Goal: Task Accomplishment & Management: Manage account settings

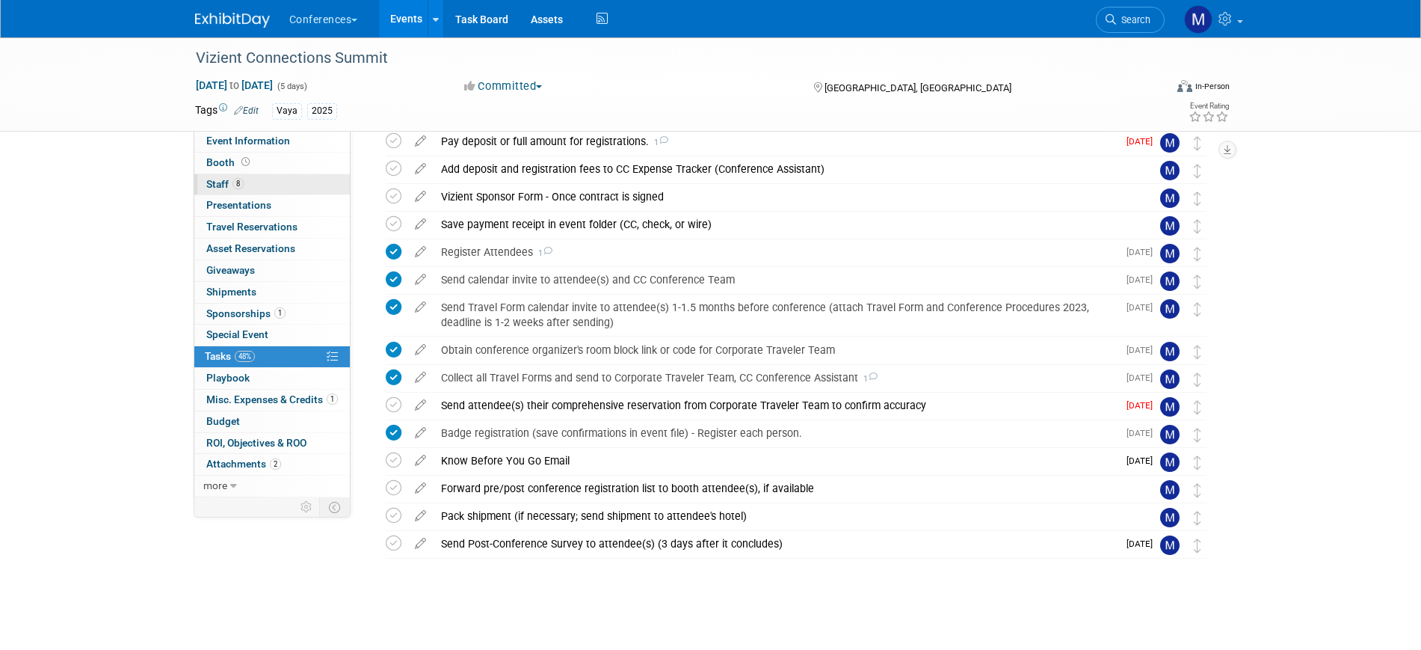
click at [259, 188] on link "8 Staff 8" at bounding box center [272, 184] width 156 height 21
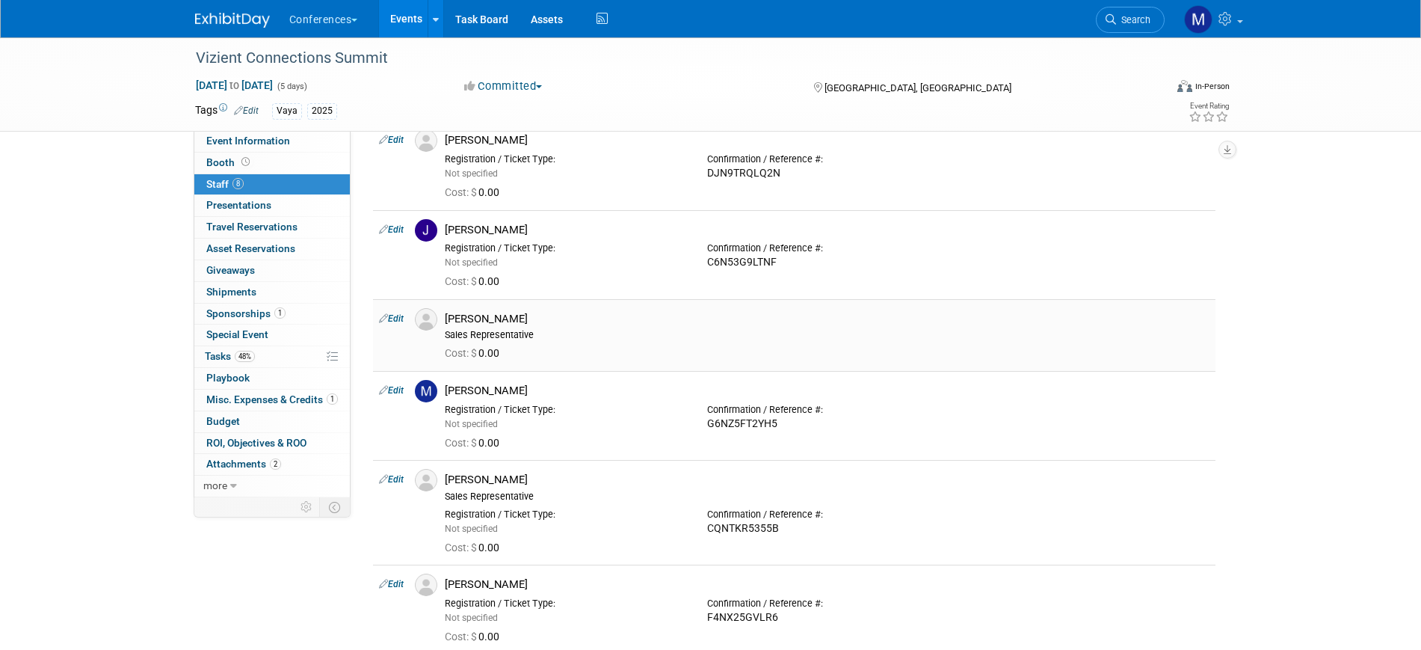
scroll to position [280, 0]
click at [399, 317] on link "Edit" at bounding box center [391, 318] width 25 height 10
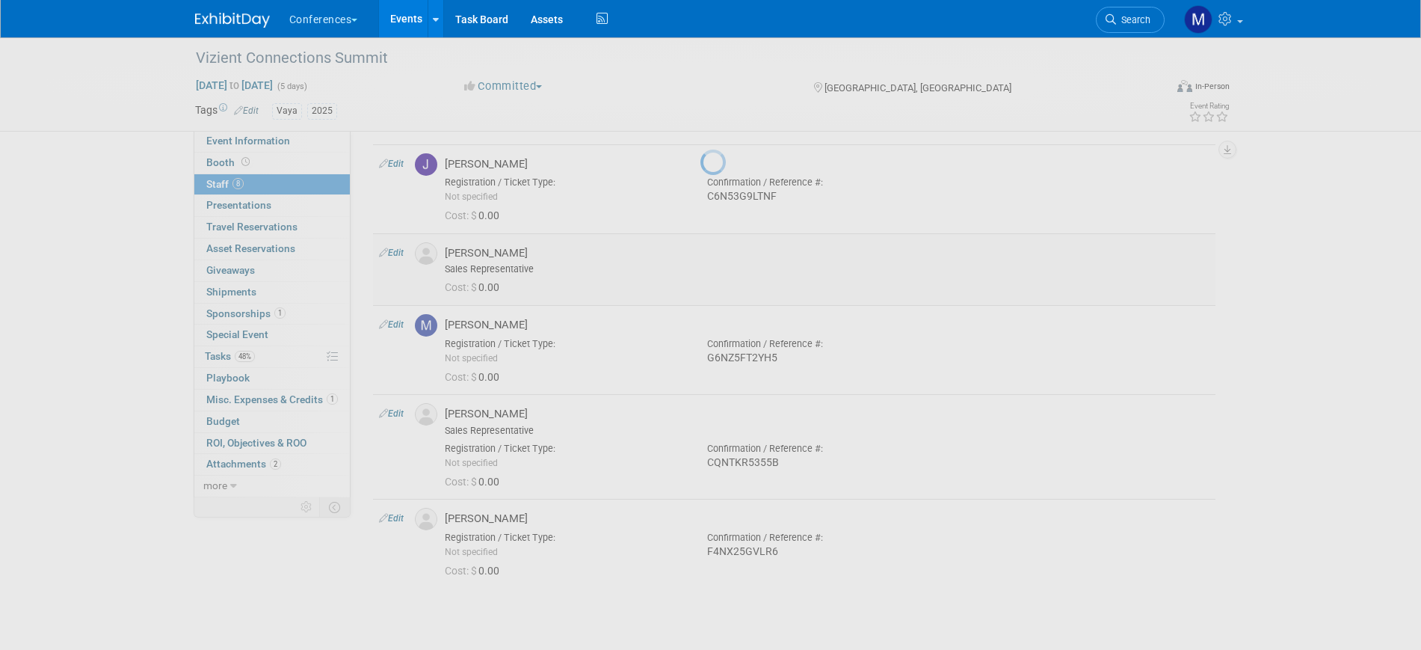
select select "b1732027-1a01-42d5-94ca-1a61bee2bb8a"
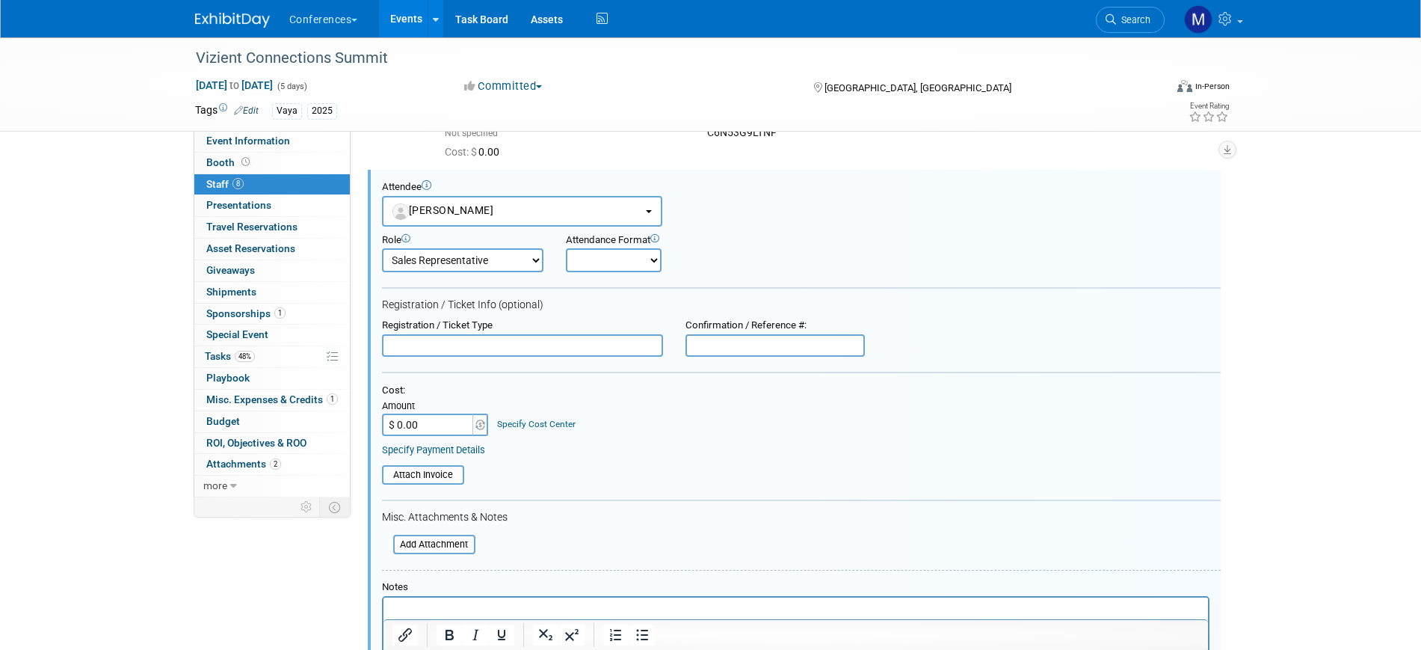
scroll to position [0, 0]
click at [759, 340] on input "text" at bounding box center [775, 345] width 179 height 22
paste input "XKNWTDSZPXW"
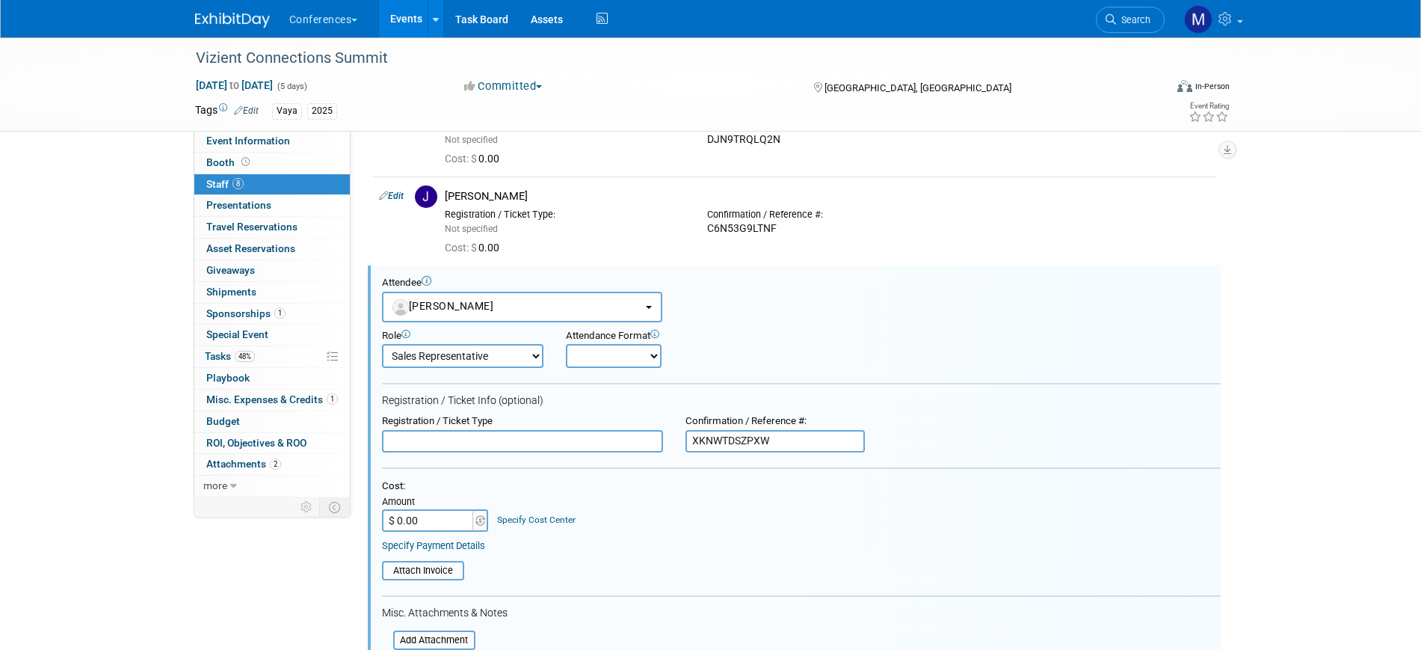
scroll to position [561, 0]
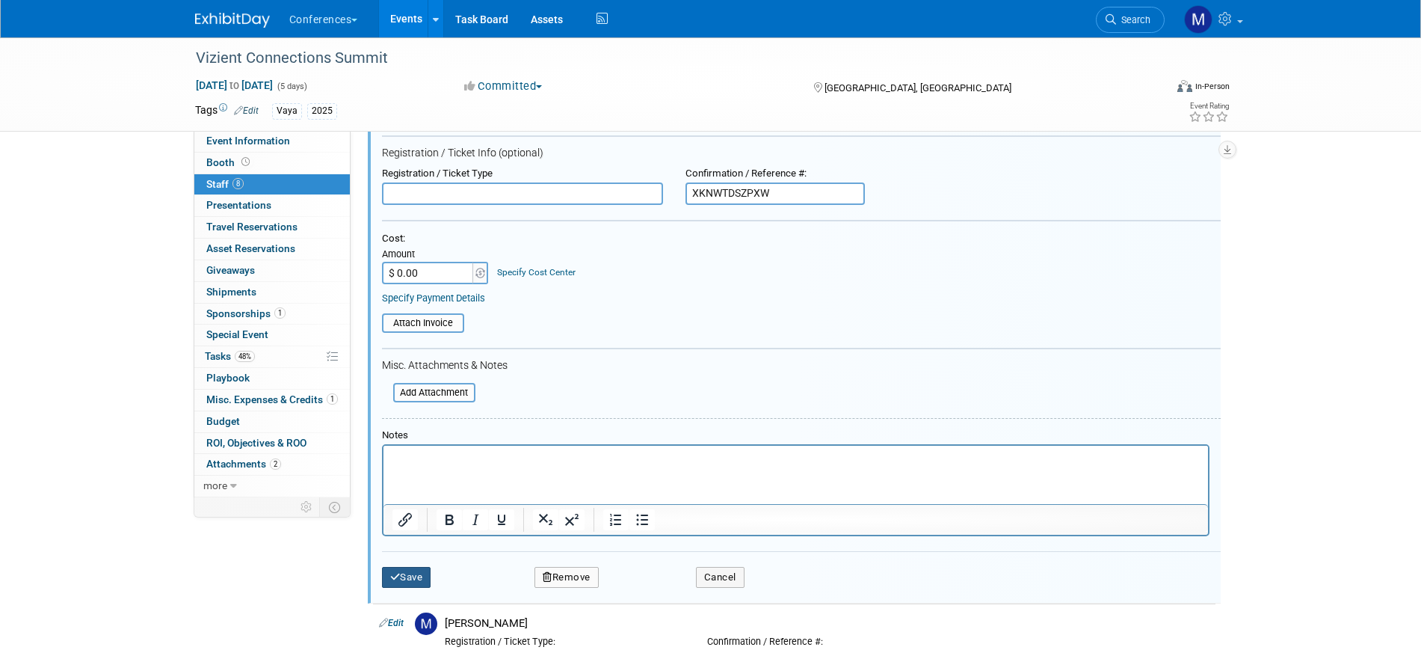
type input "XKNWTDSZPXW"
click at [410, 571] on button "Save" at bounding box center [406, 577] width 49 height 21
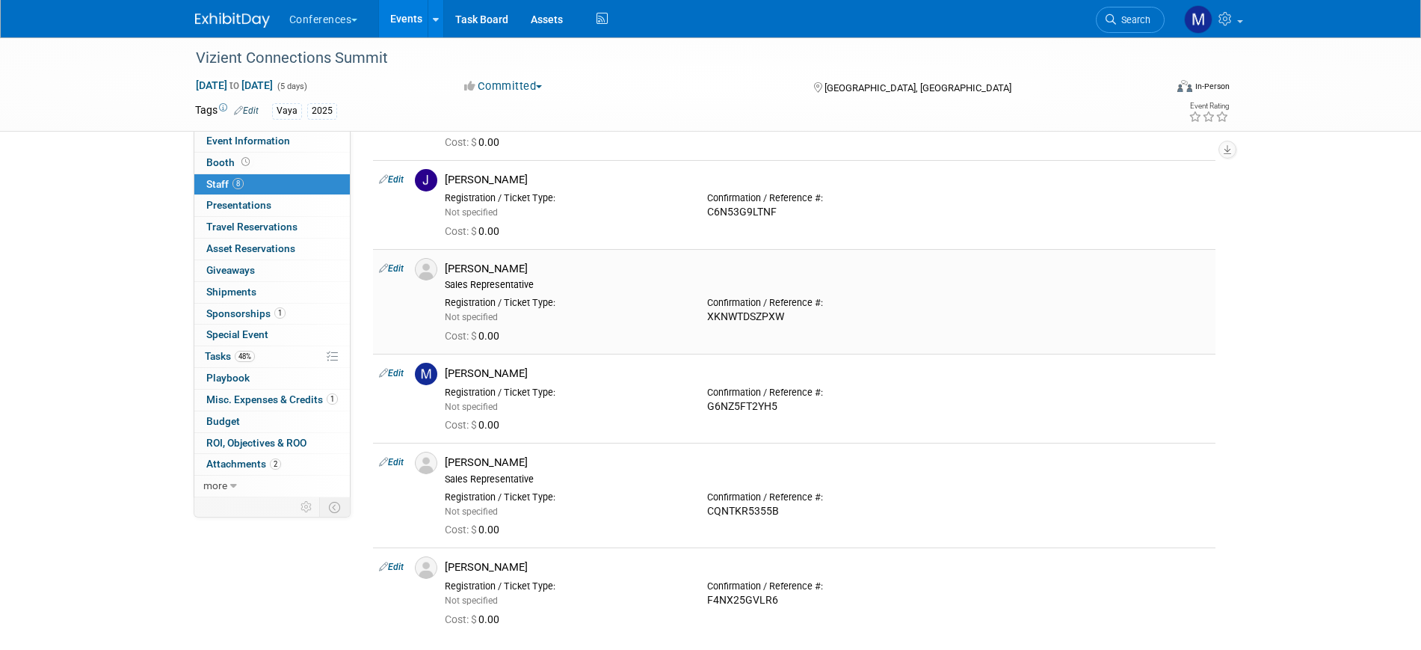
scroll to position [374, 0]
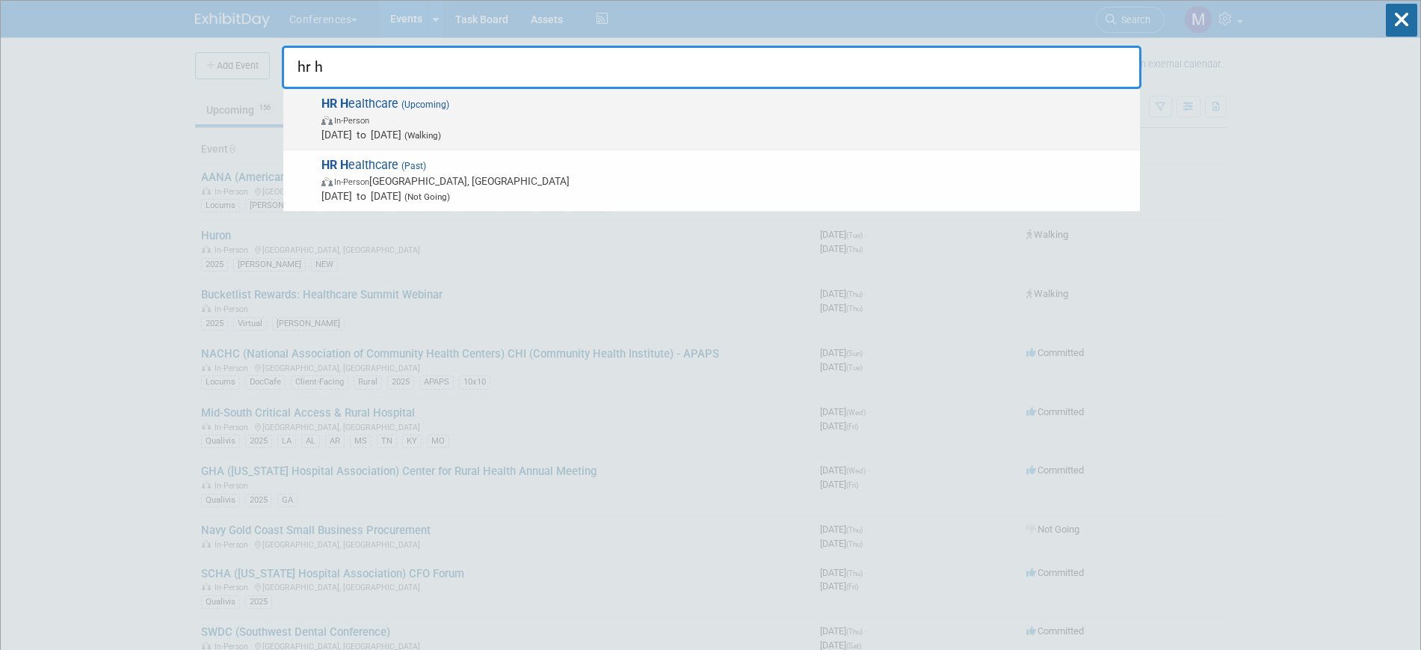
type input "hr h"
click at [437, 114] on span "In-Person" at bounding box center [727, 119] width 811 height 15
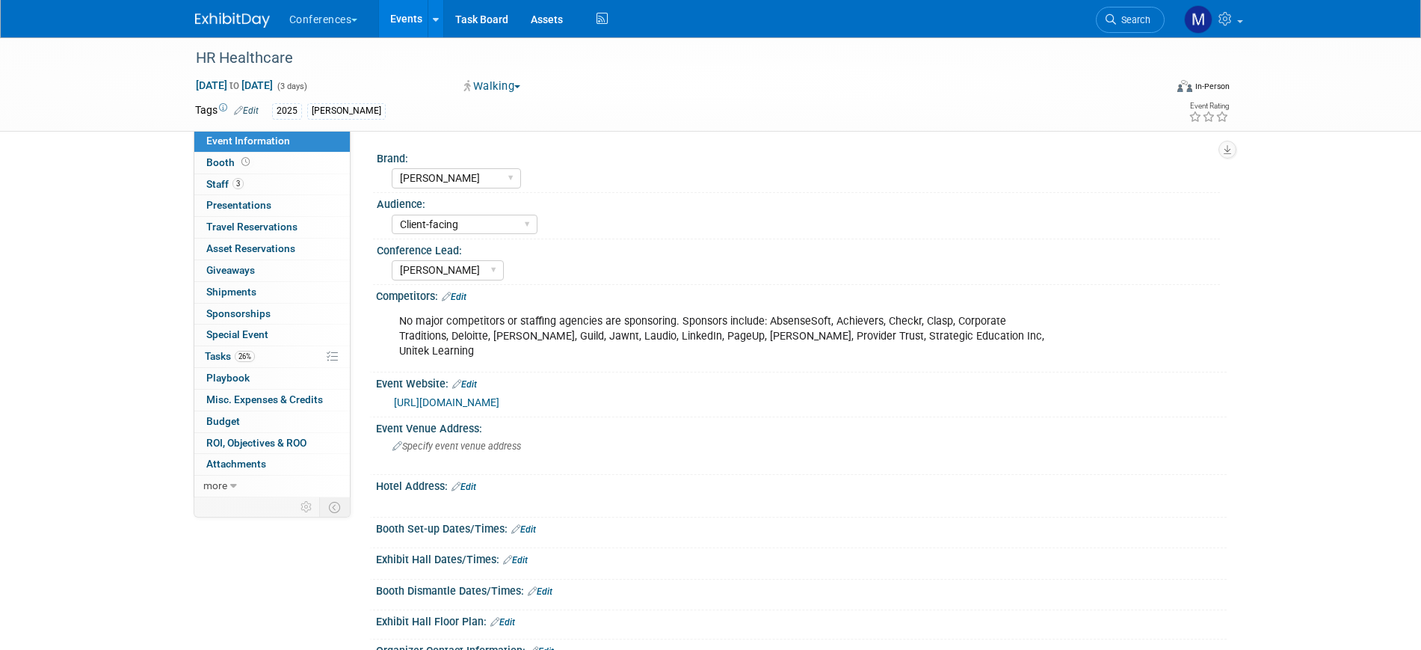
select select "[PERSON_NAME]"
select select "Client-facing"
select select "[PERSON_NAME]"
drag, startPoint x: 267, startPoint y: 354, endPoint x: 446, endPoint y: 383, distance: 181.7
click at [267, 354] on link "26% Tasks 26%" at bounding box center [272, 356] width 156 height 21
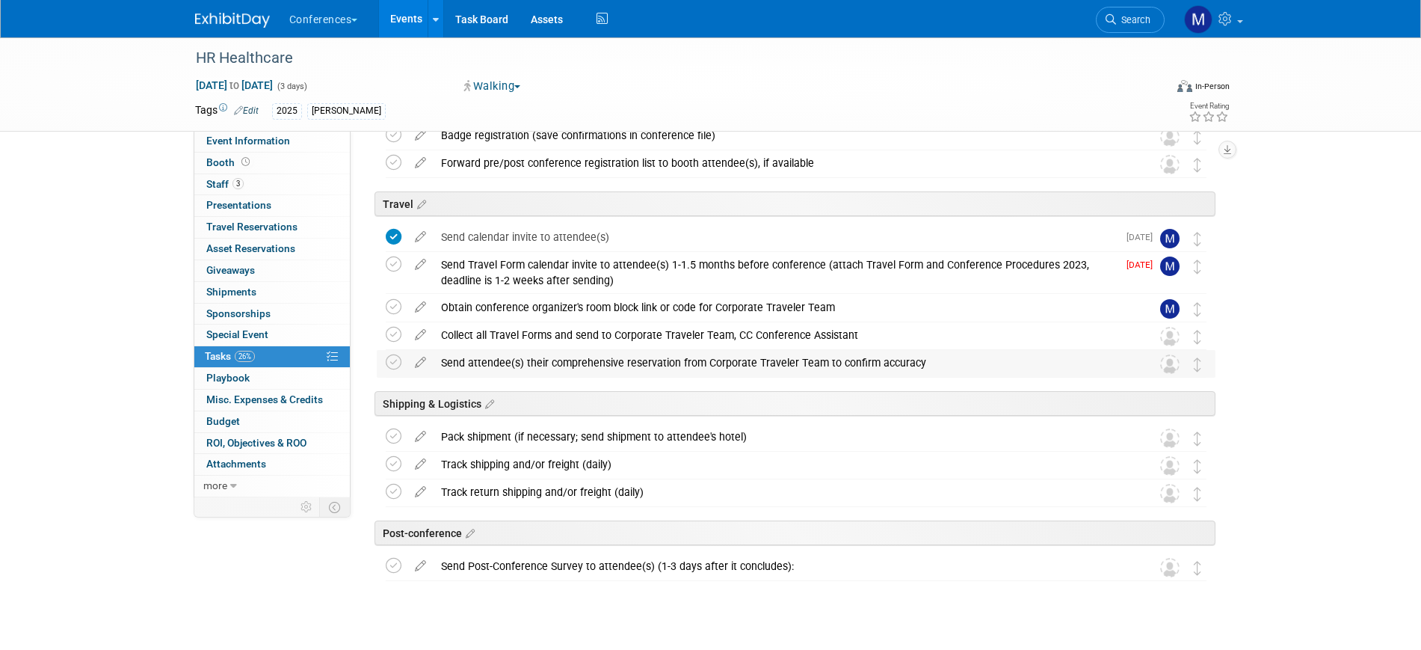
scroll to position [348, 0]
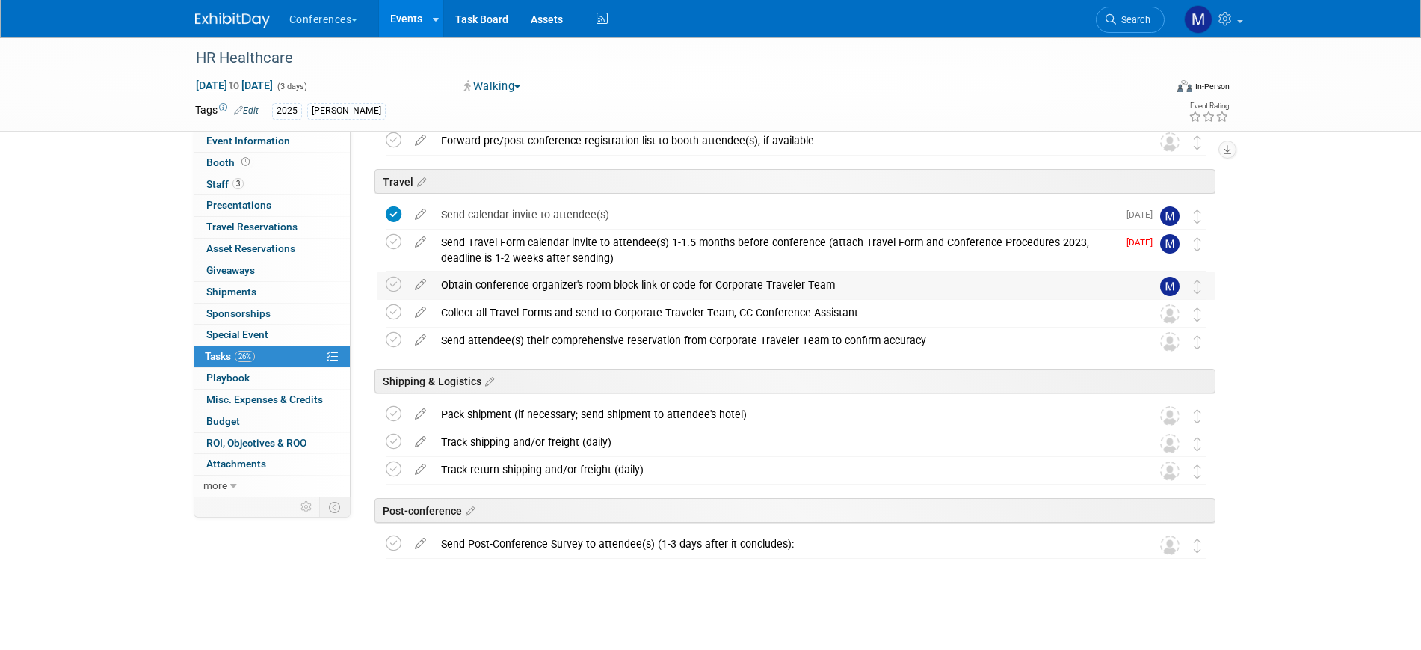
click at [497, 282] on div "Obtain conference organizer's room block link or code for Corporate Traveler Te…" at bounding box center [782, 284] width 697 height 25
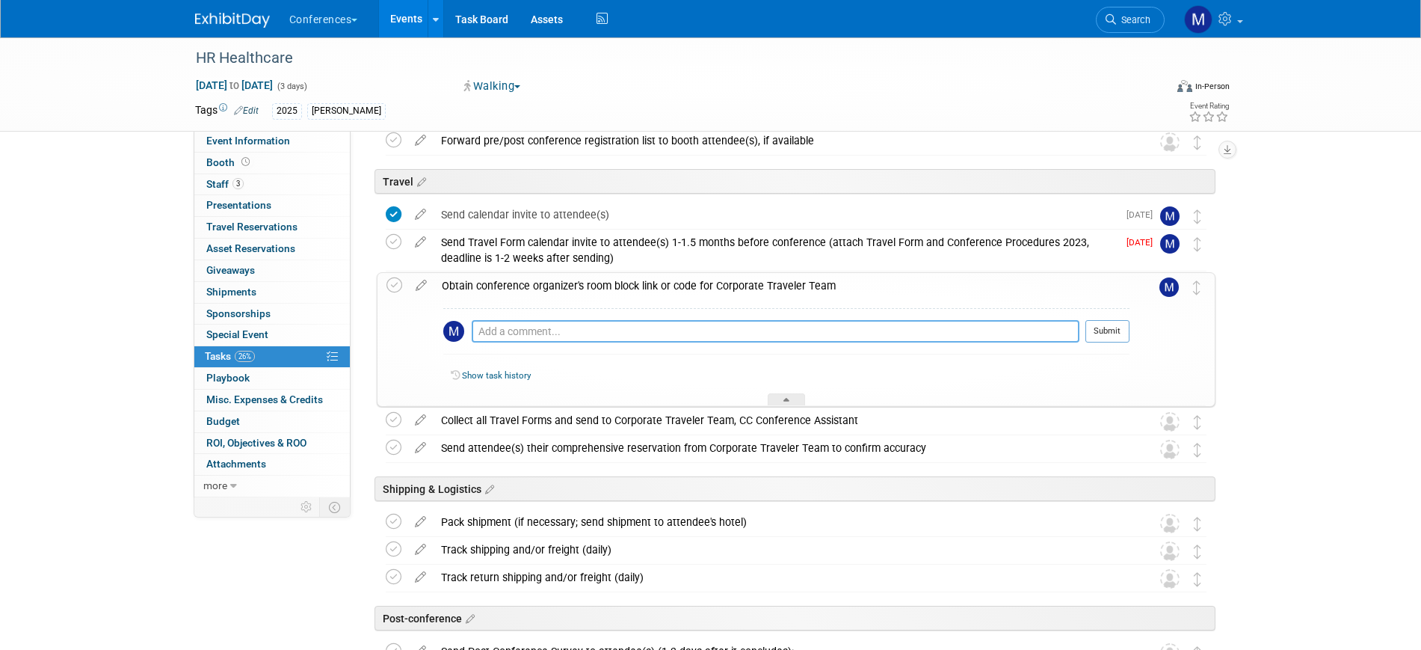
click at [501, 325] on textarea at bounding box center [776, 331] width 608 height 22
paste textarea "[URL][DOMAIN_NAME]"
type textarea "[URL][DOMAIN_NAME]"
drag, startPoint x: 932, startPoint y: 332, endPoint x: 382, endPoint y: 302, distance: 551.1
click at [382, 302] on div "Obtain conference organizer's room block link or code for Corporate Traveler Te…" at bounding box center [796, 339] width 839 height 135
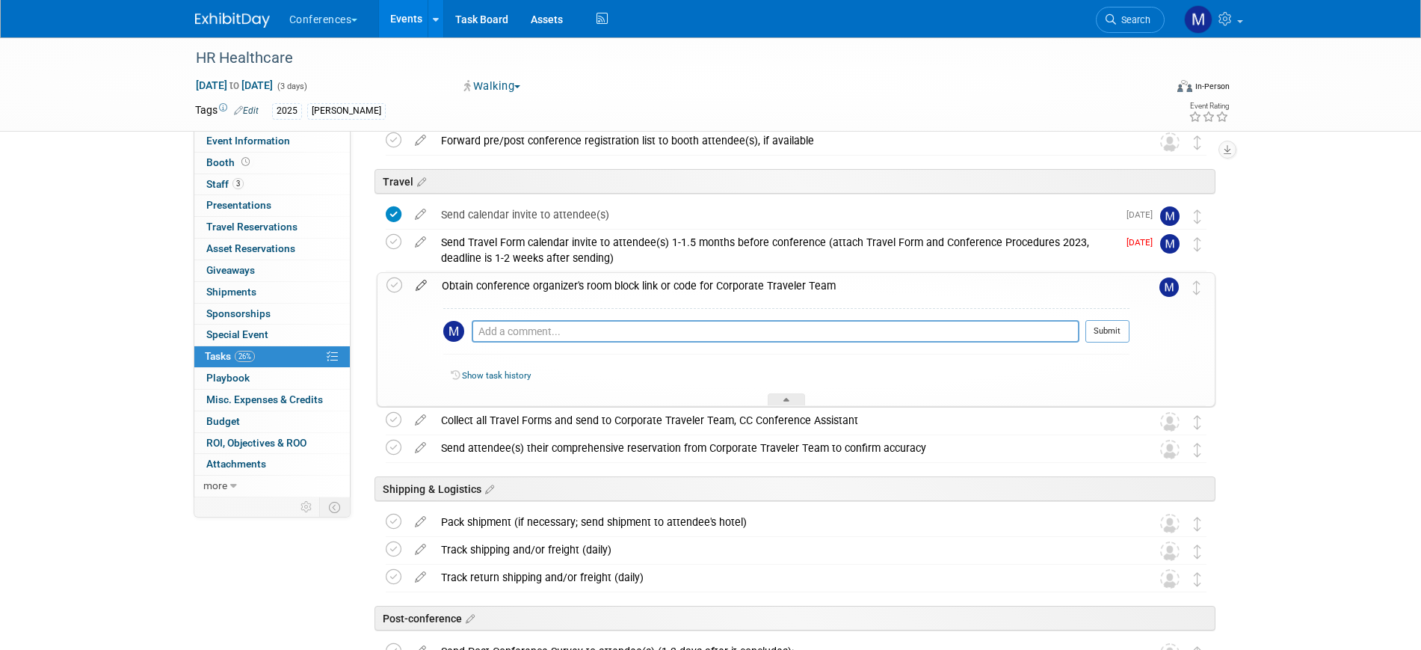
click at [419, 285] on icon at bounding box center [421, 282] width 26 height 19
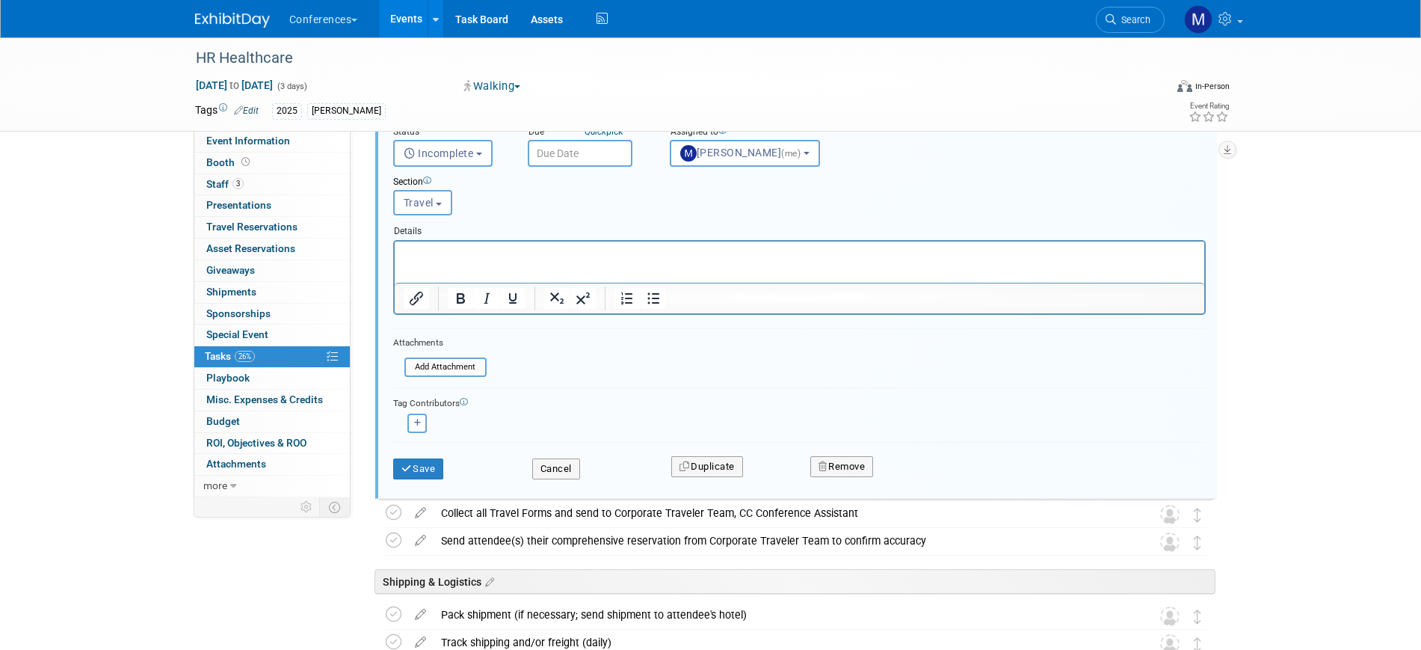
scroll to position [588, 0]
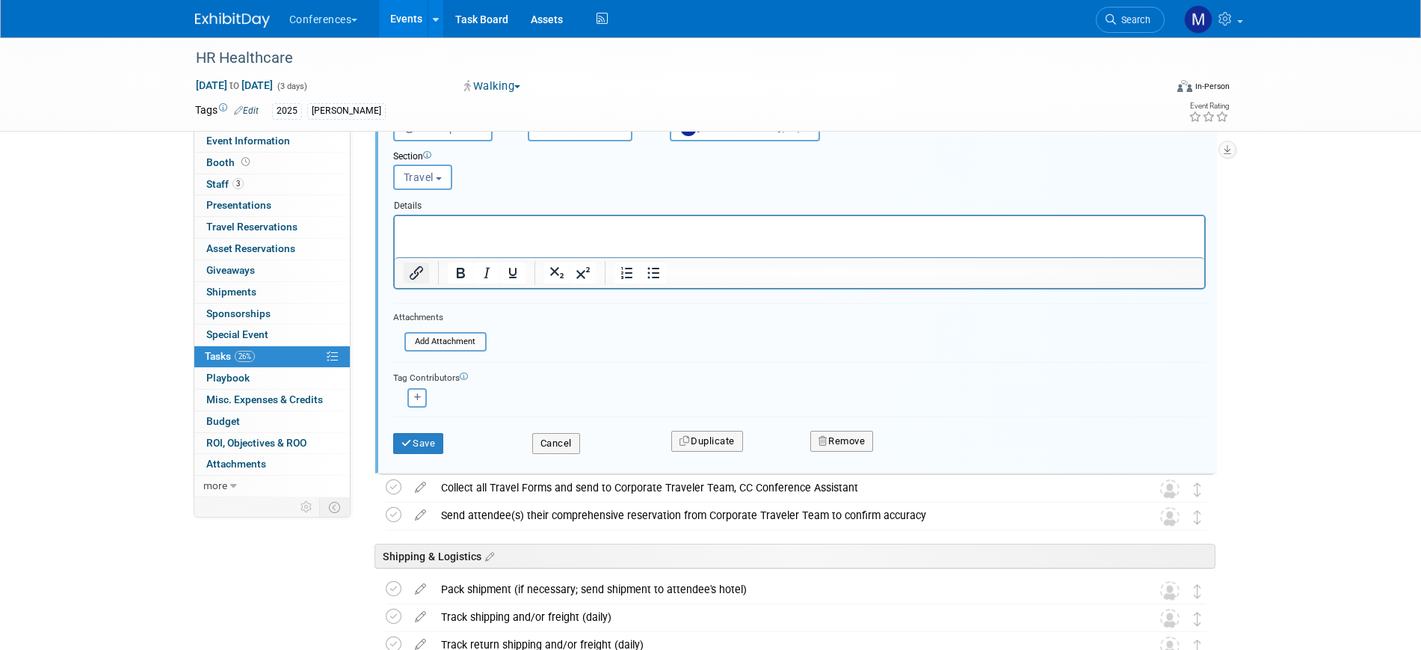
click at [418, 270] on icon "Insert/edit link" at bounding box center [416, 273] width 18 height 18
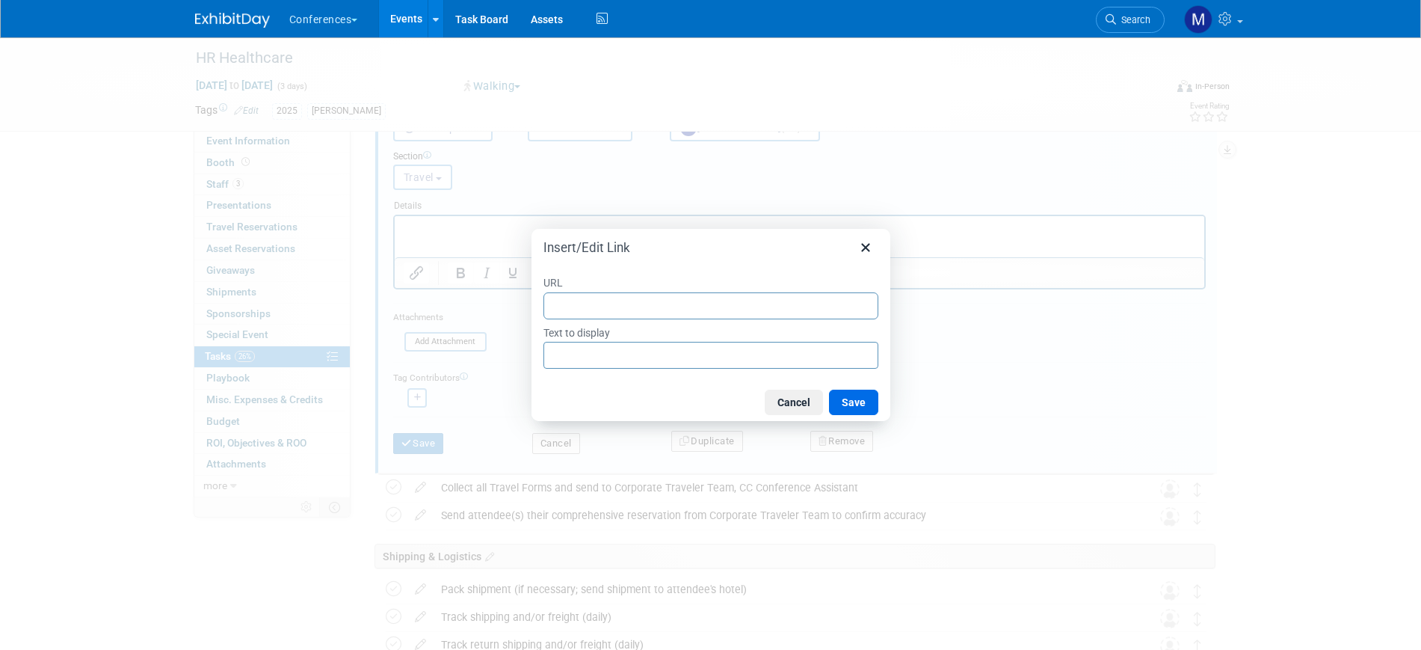
click at [620, 296] on input "URL" at bounding box center [711, 305] width 335 height 27
type input "[URL][DOMAIN_NAME]"
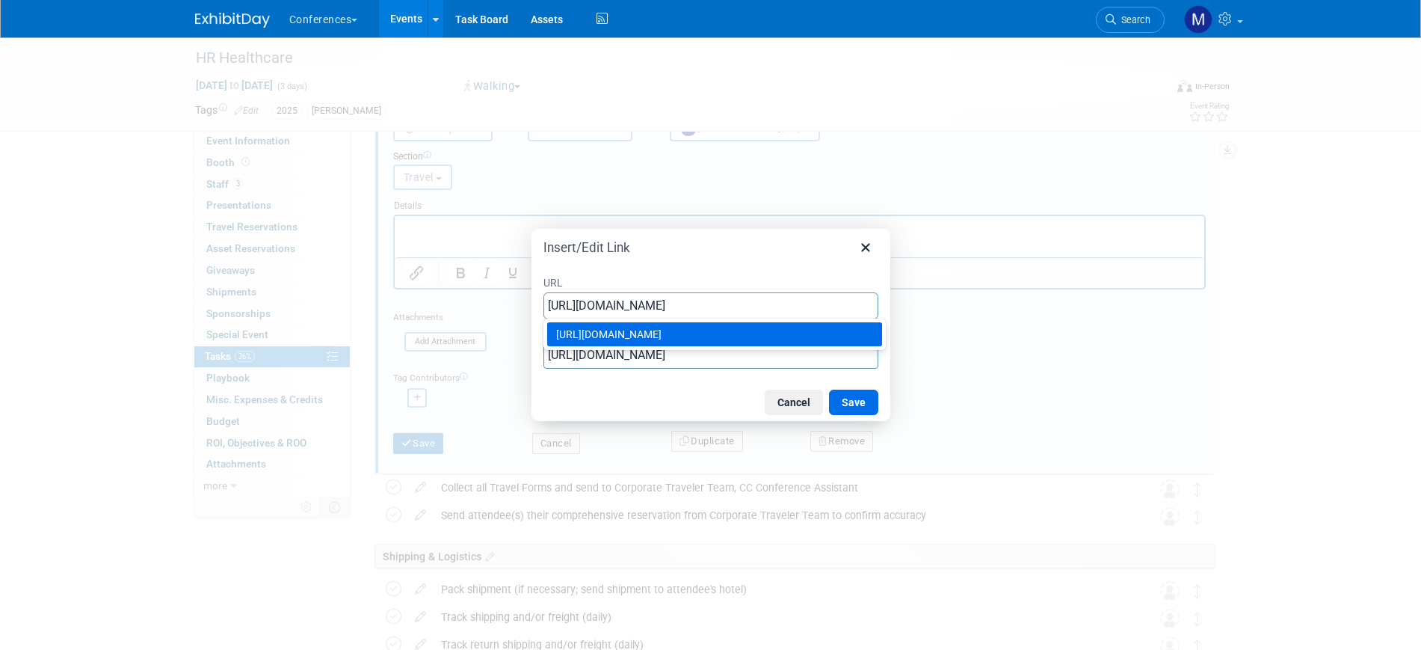
type input "[URL][DOMAIN_NAME]"
click at [590, 395] on div "Cancel Save" at bounding box center [711, 402] width 359 height 37
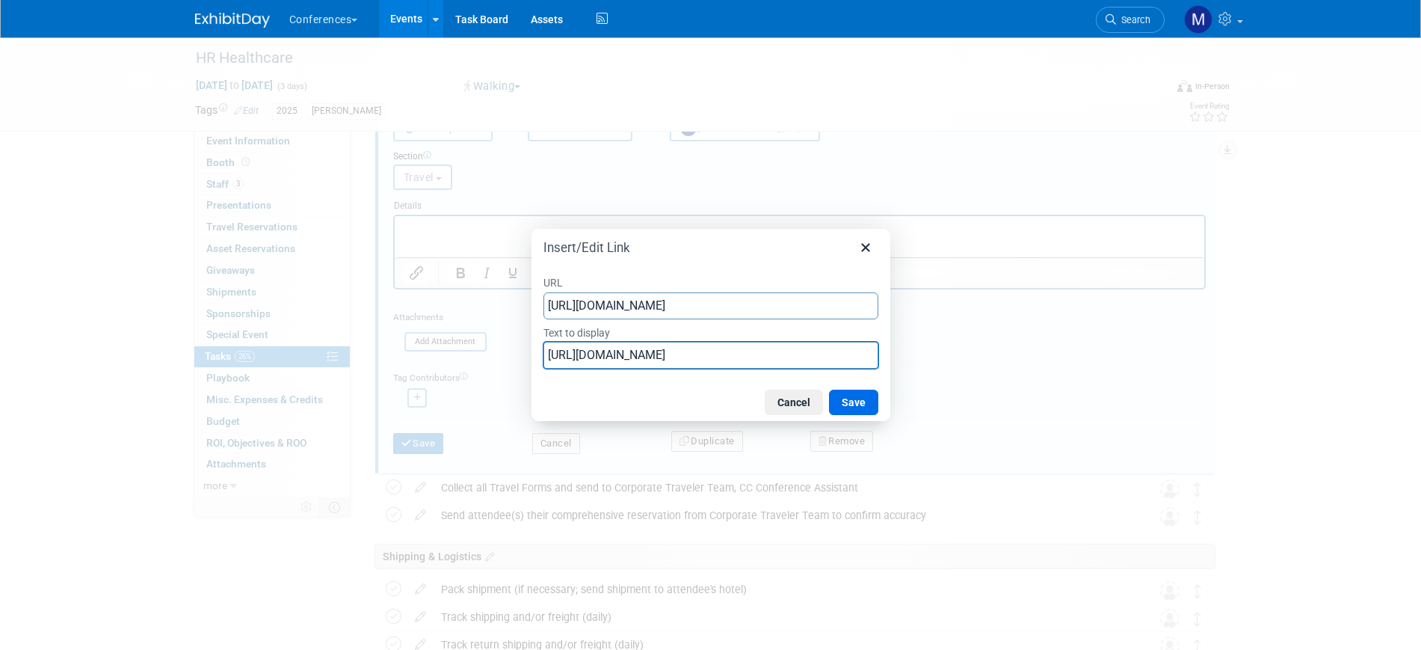
scroll to position [0, 155]
drag, startPoint x: 547, startPoint y: 354, endPoint x: 1090, endPoint y: 354, distance: 543.6
click at [1090, 357] on div "Insert/Edit Link URL [URL][DOMAIN_NAME] Text to display [URL][DOMAIN_NAME] Canc…" at bounding box center [710, 325] width 1421 height 650
type input "link"
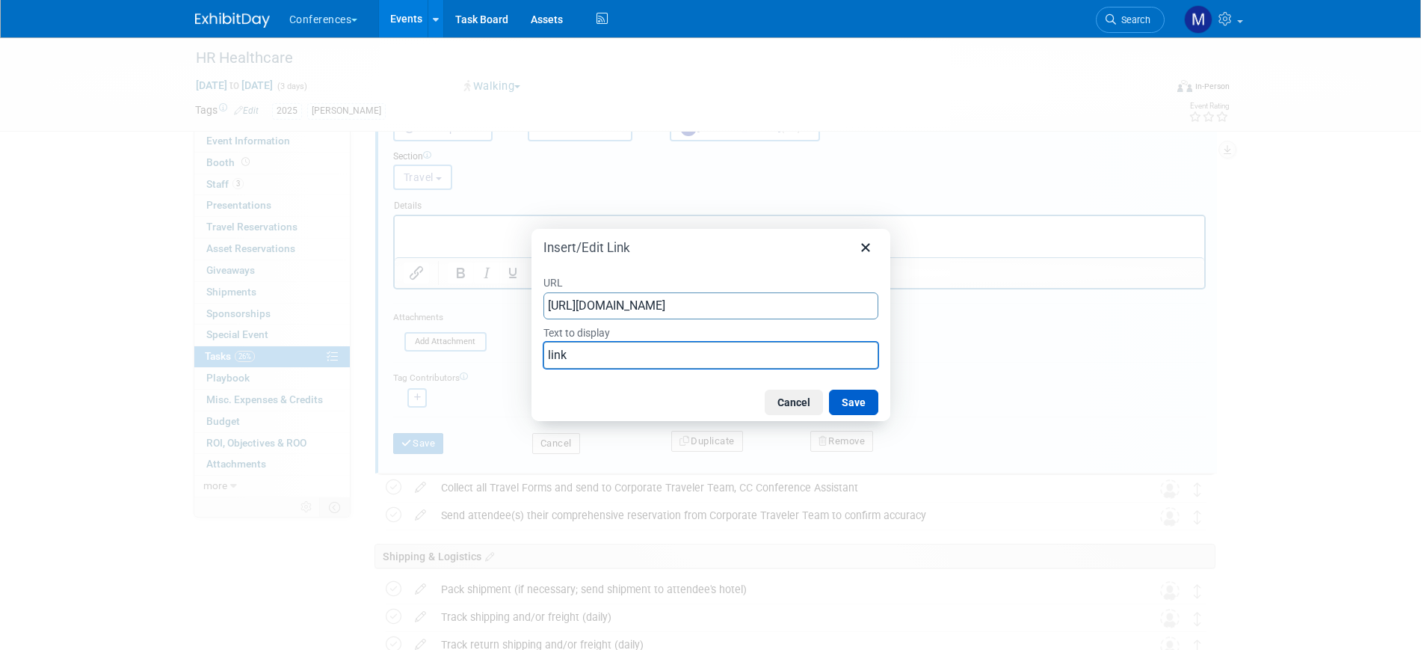
click at [847, 403] on button "Save" at bounding box center [853, 402] width 49 height 25
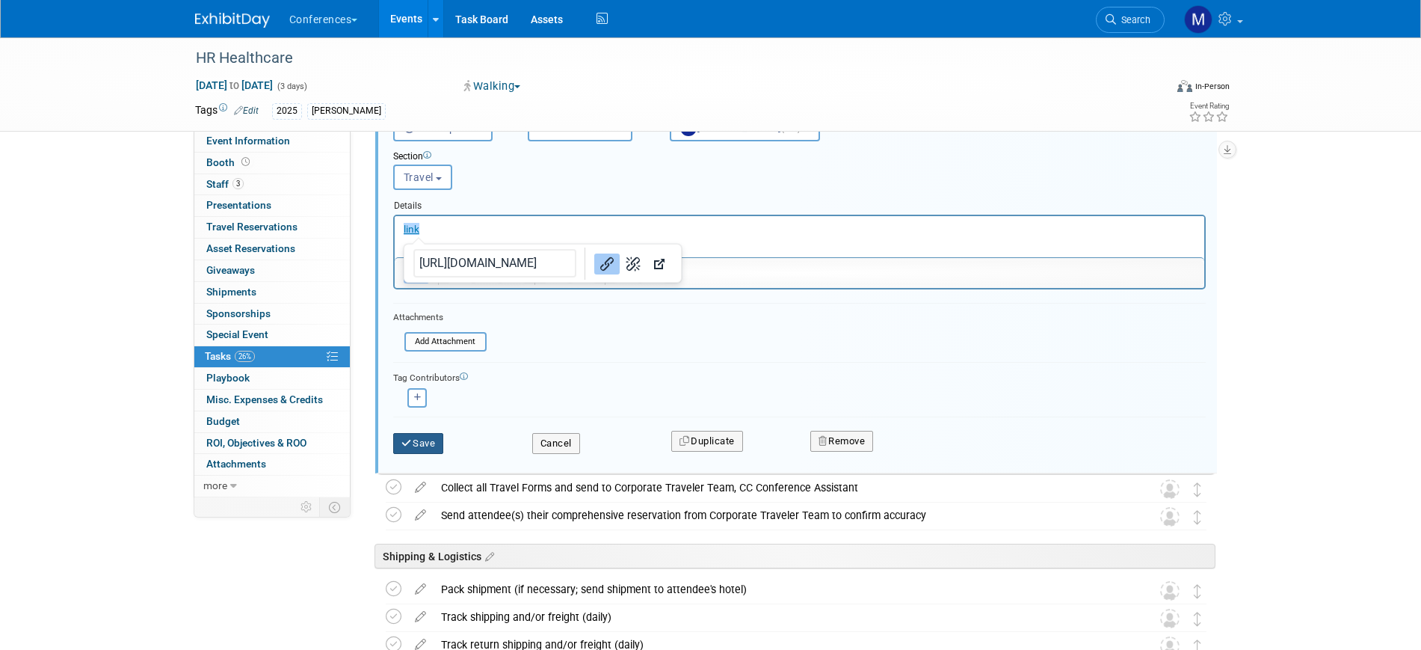
click at [425, 446] on button "Save" at bounding box center [418, 443] width 51 height 21
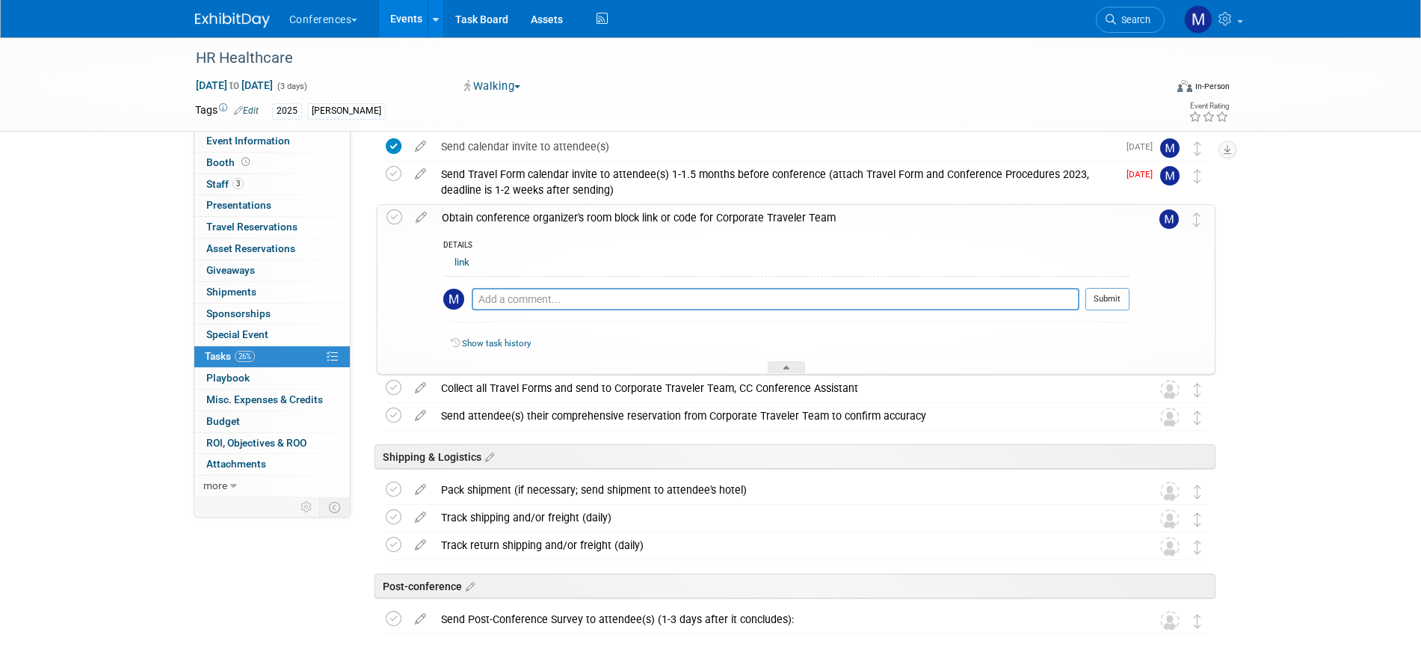
scroll to position [304, 0]
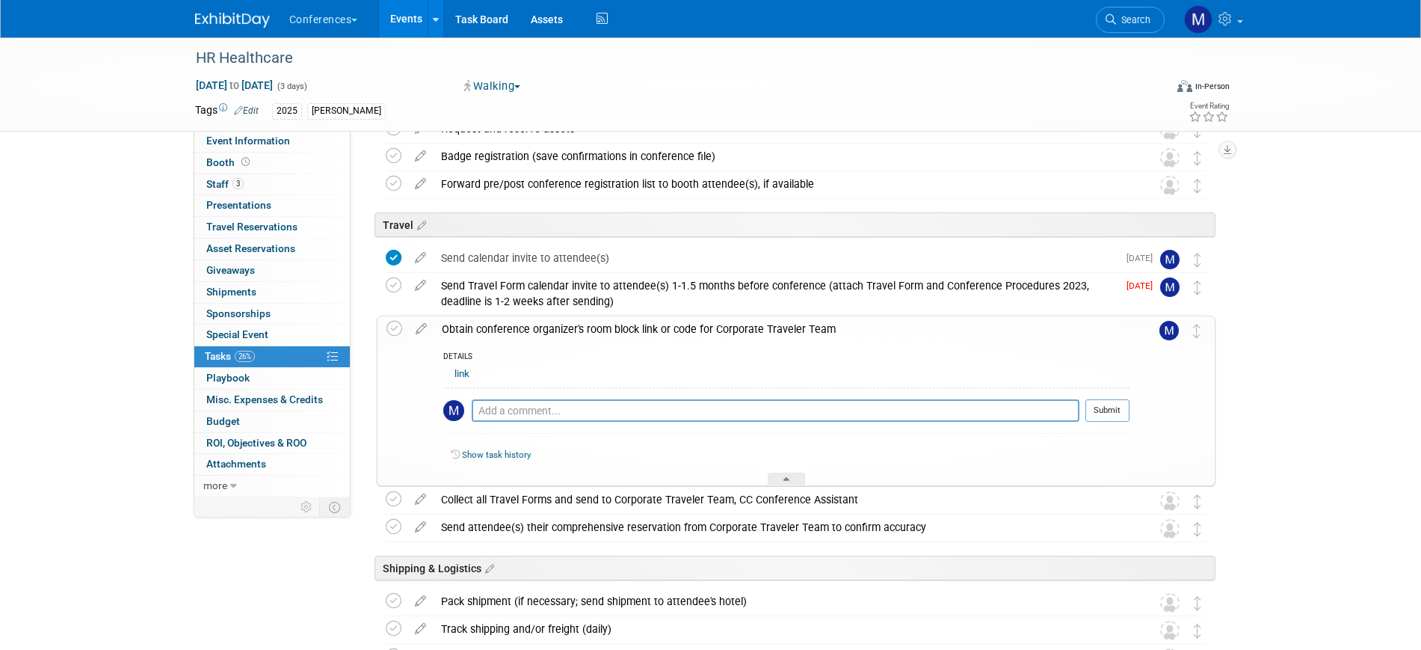
click at [507, 327] on div "Obtain conference organizer's room block link or code for Corporate Traveler Te…" at bounding box center [781, 328] width 695 height 25
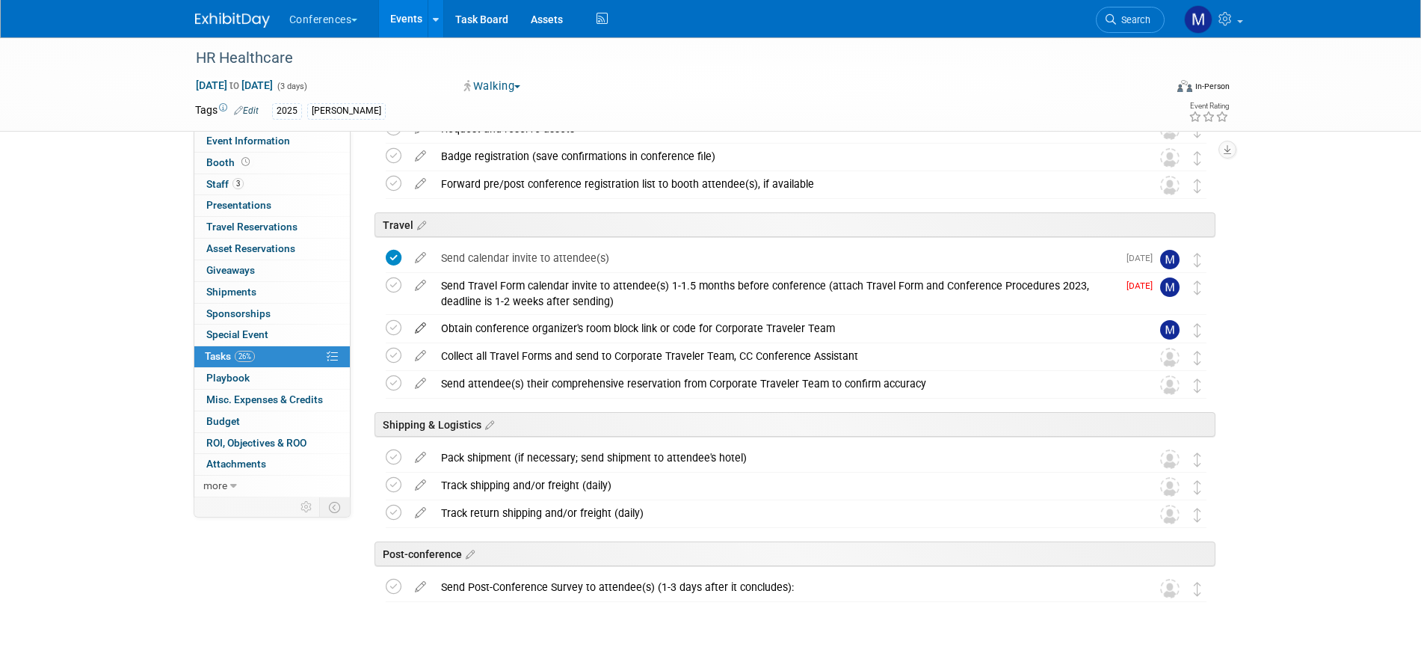
click at [425, 325] on icon at bounding box center [420, 325] width 26 height 19
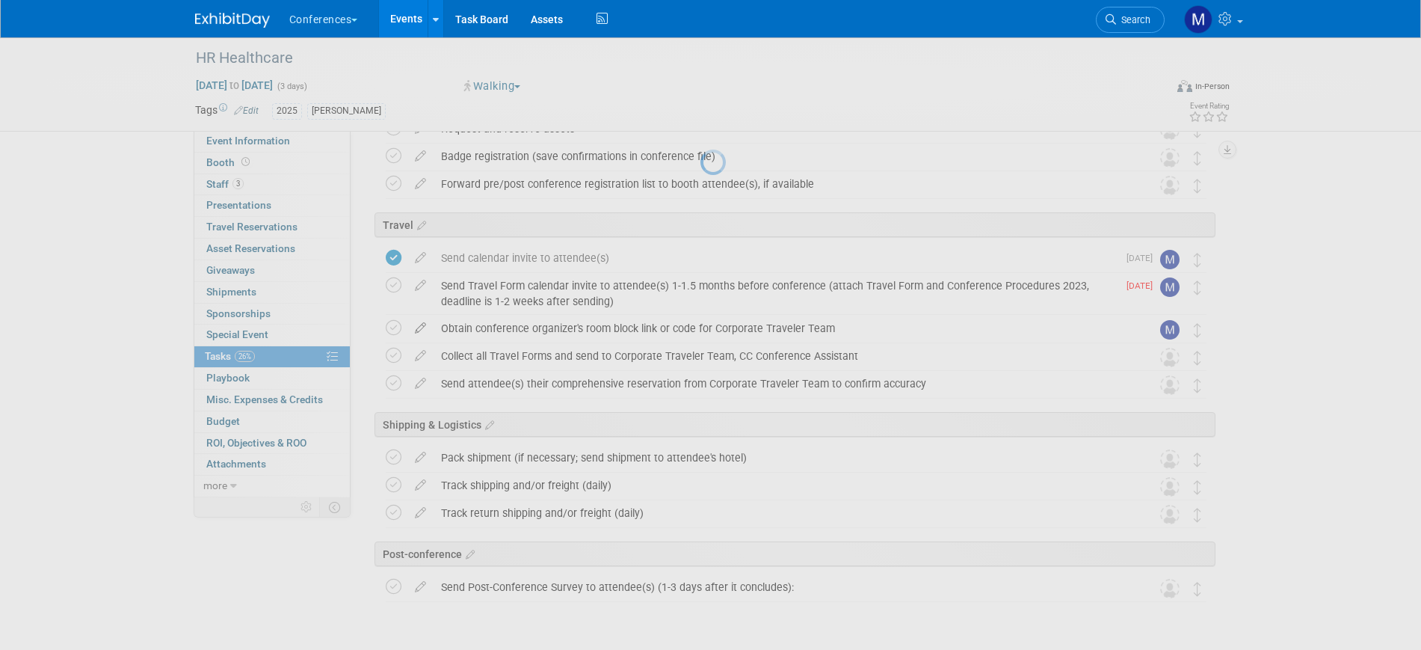
select select "7"
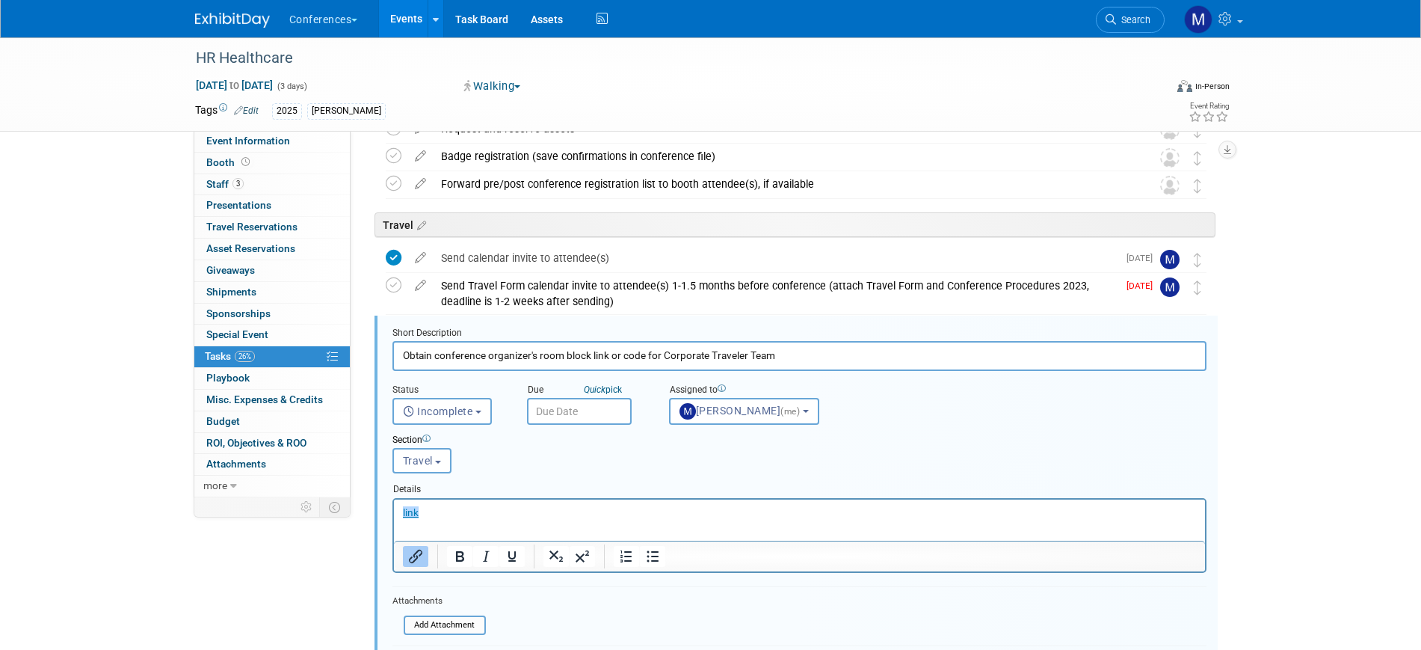
scroll to position [401, 0]
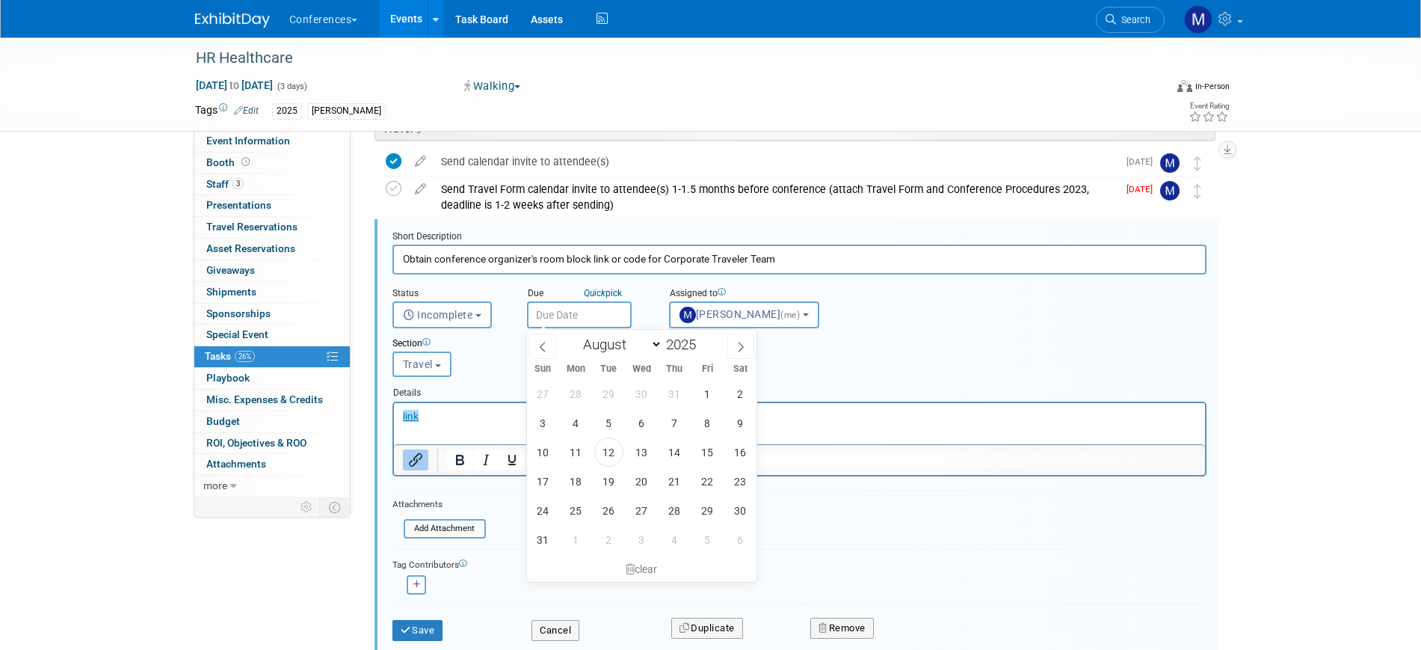
click at [566, 307] on input "text" at bounding box center [579, 314] width 105 height 27
click at [611, 450] on span "12" at bounding box center [608, 451] width 29 height 29
type input "[DATE]"
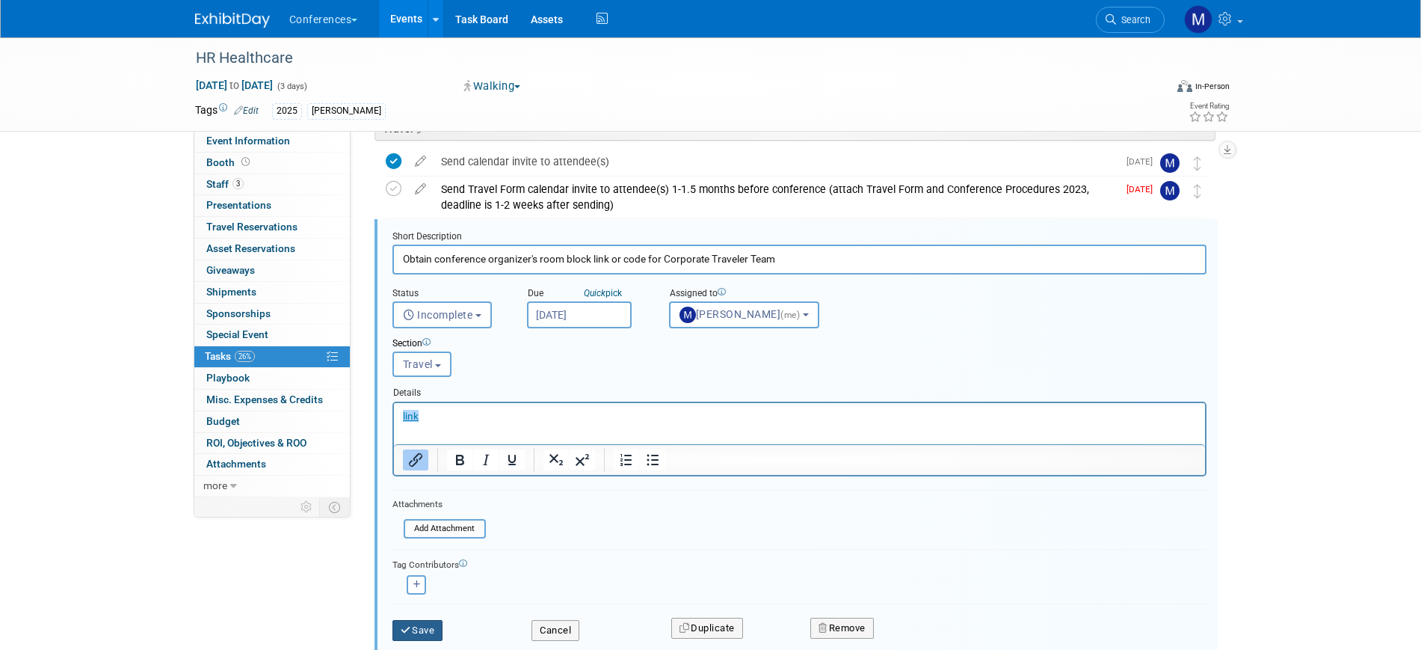
click at [425, 631] on button "Save" at bounding box center [418, 630] width 51 height 21
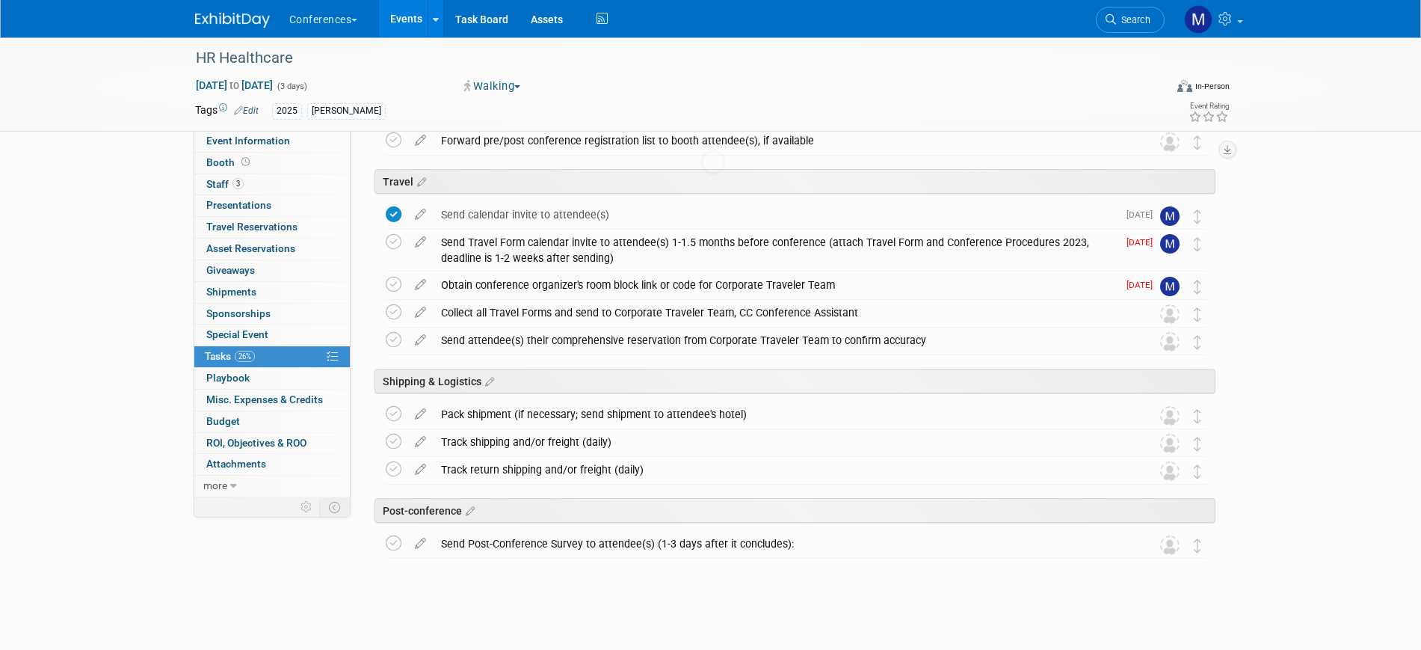
scroll to position [348, 0]
click at [389, 285] on icon at bounding box center [394, 285] width 16 height 16
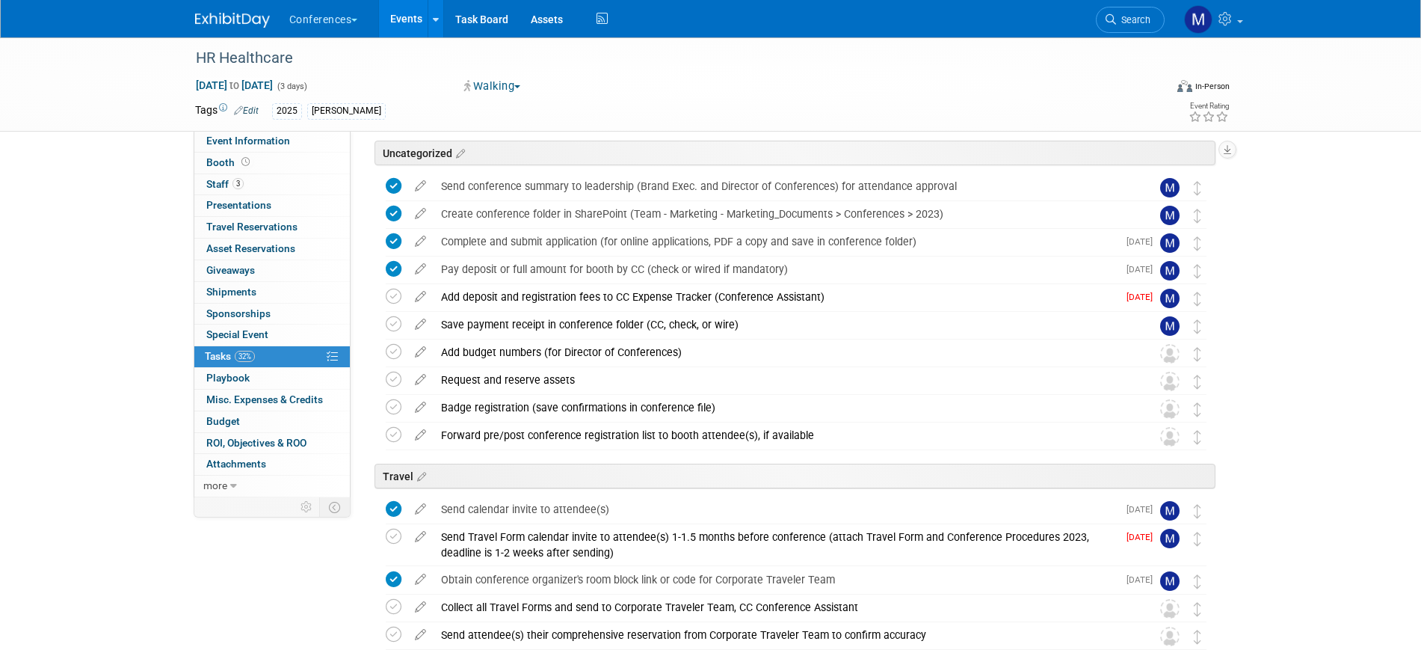
scroll to position [0, 0]
